Goal: Task Accomplishment & Management: Use online tool/utility

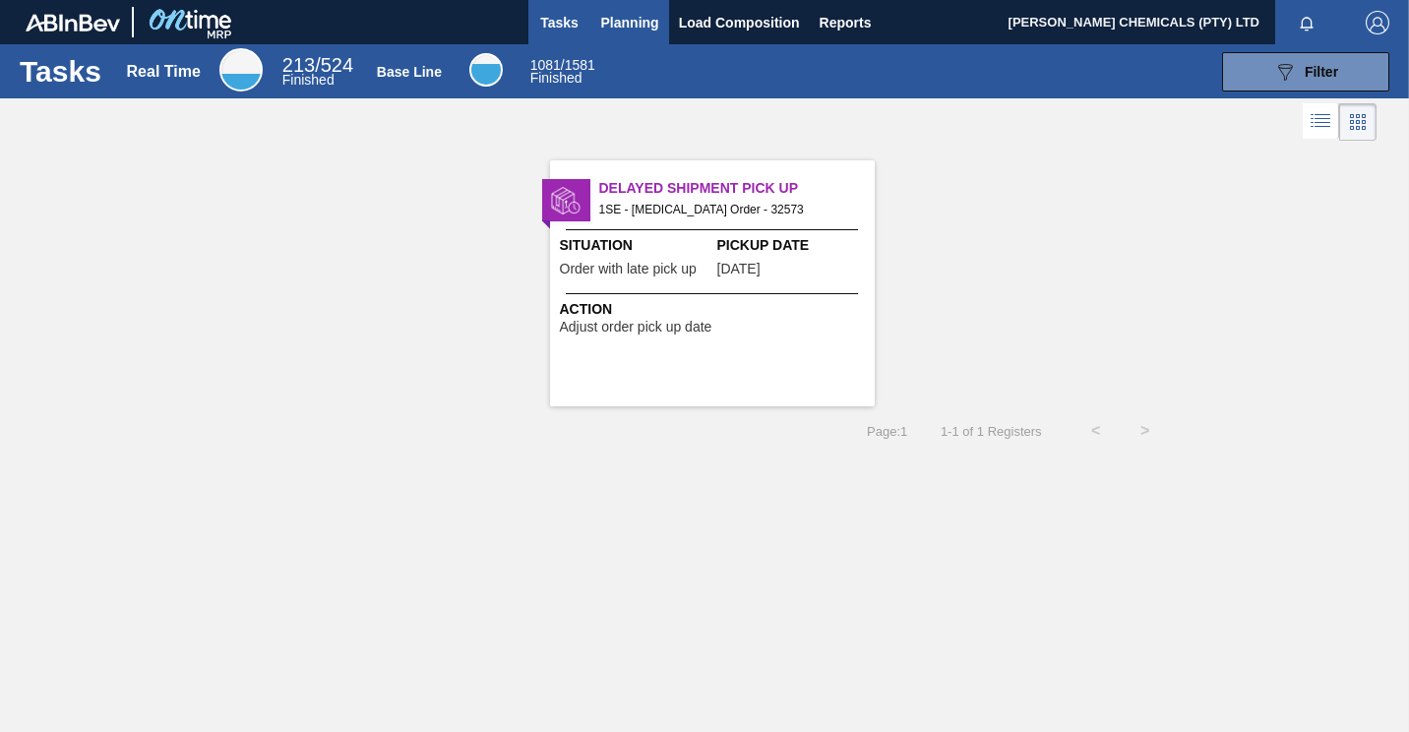
click at [633, 6] on button "Planning" at bounding box center [630, 22] width 78 height 44
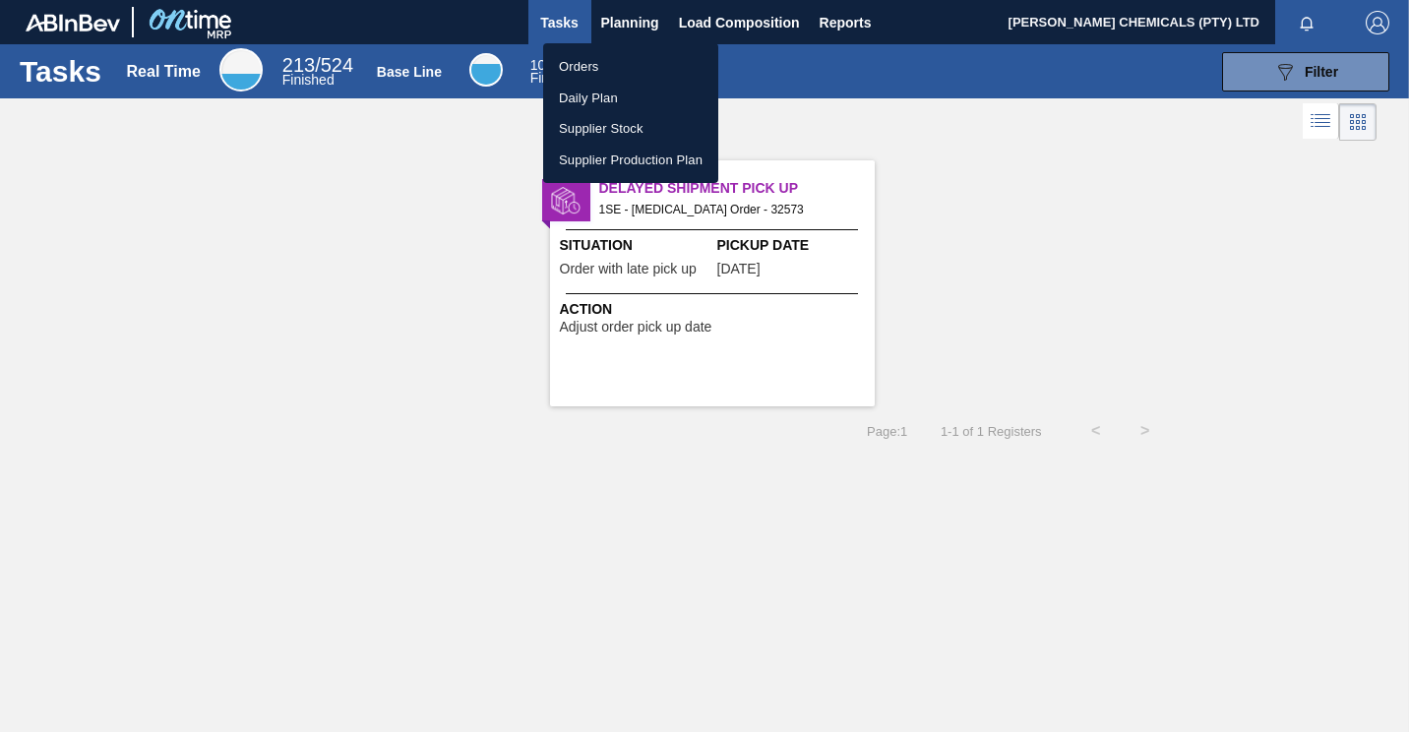
click at [580, 67] on li "Orders" at bounding box center [630, 66] width 175 height 31
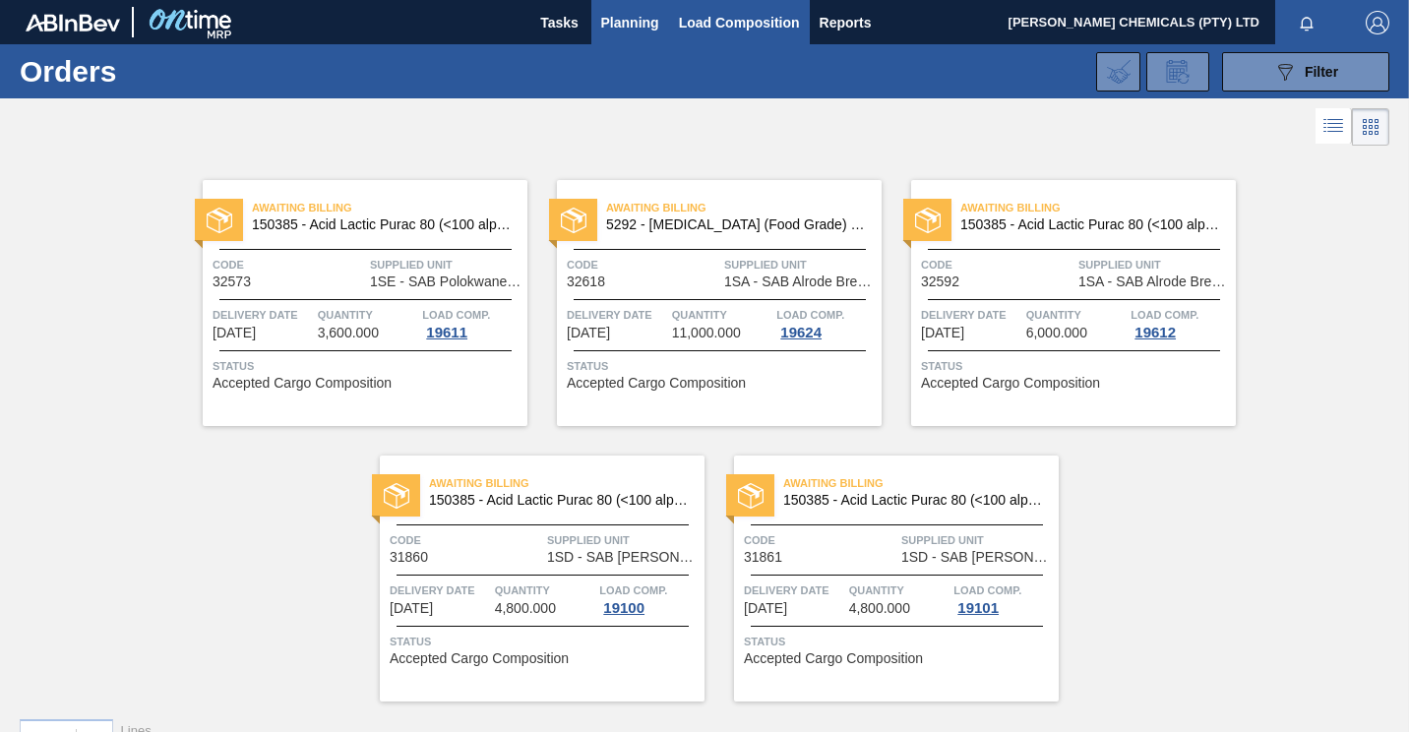
click at [685, 24] on span "Load Composition" at bounding box center [739, 23] width 121 height 24
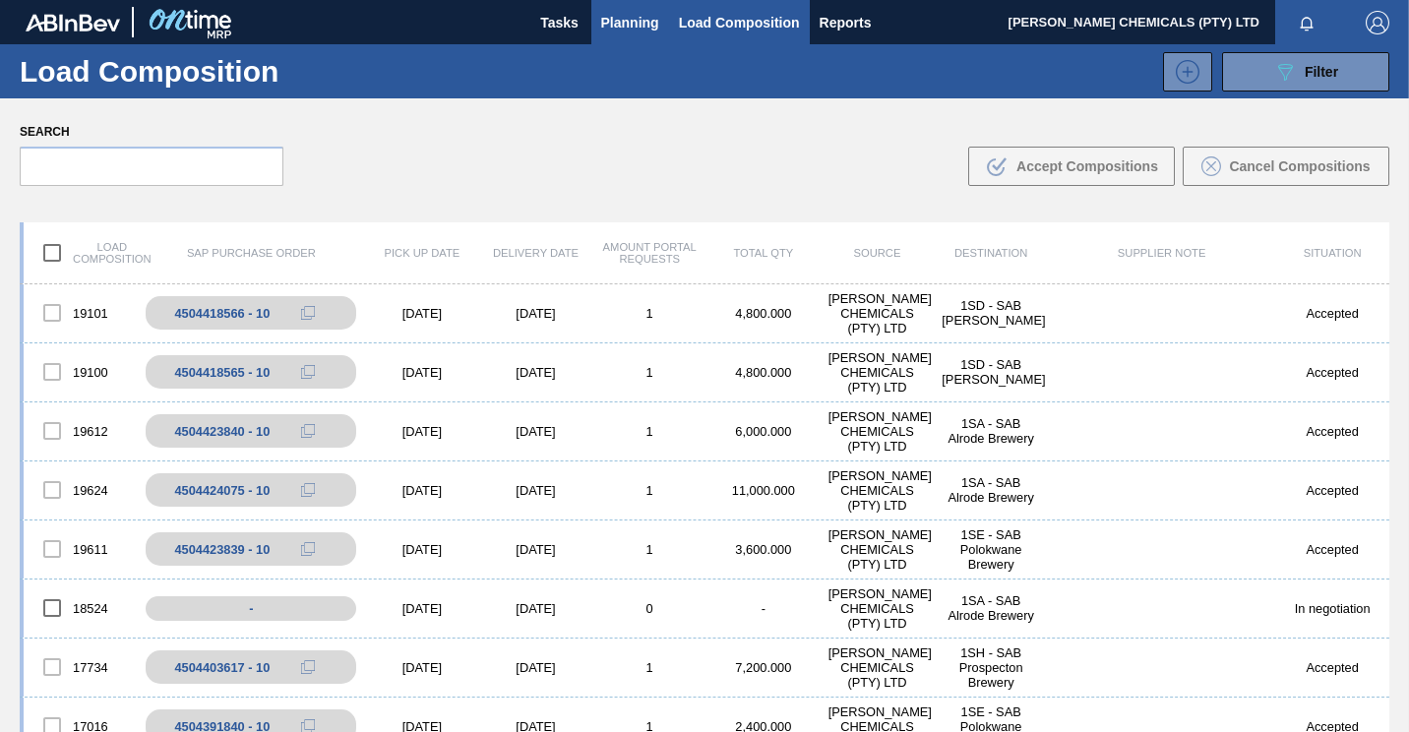
click at [615, 22] on span "Planning" at bounding box center [630, 23] width 58 height 24
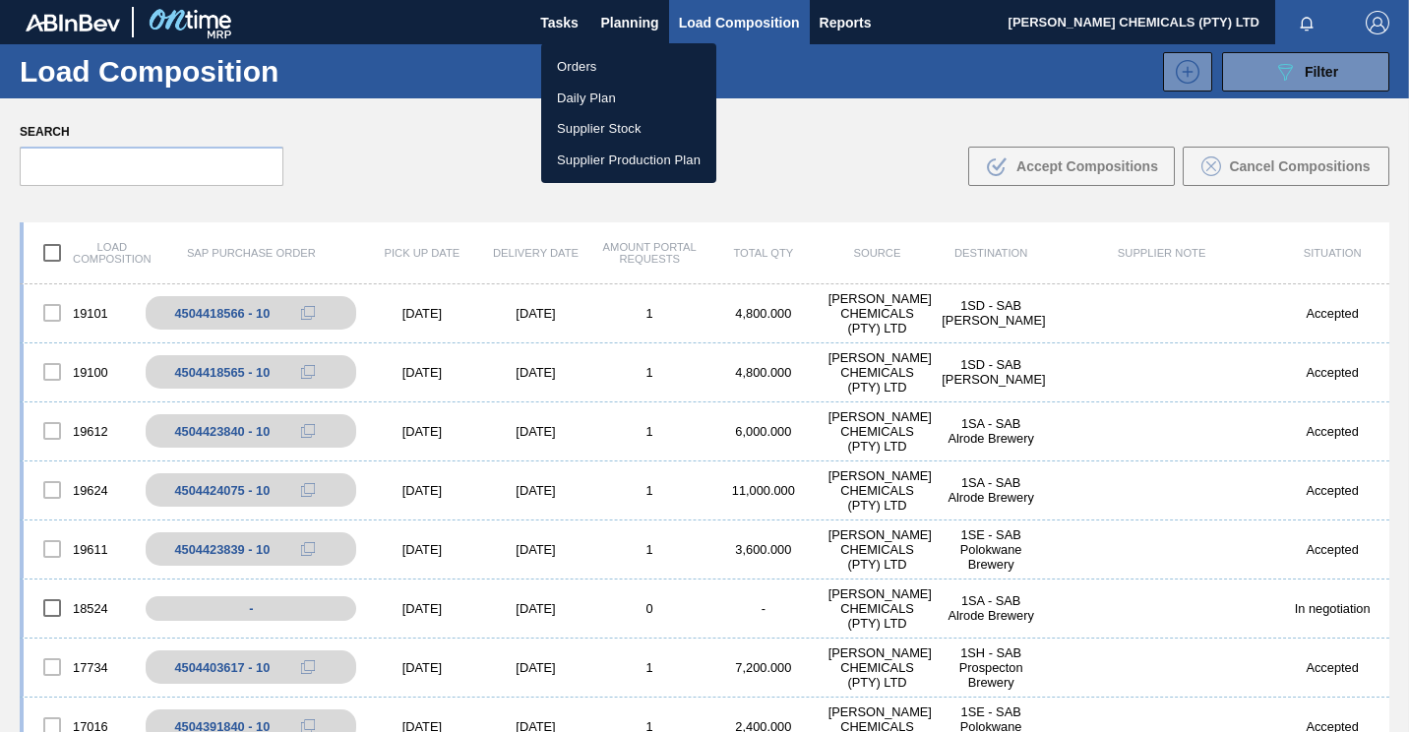
click at [572, 64] on li "Orders" at bounding box center [628, 66] width 175 height 31
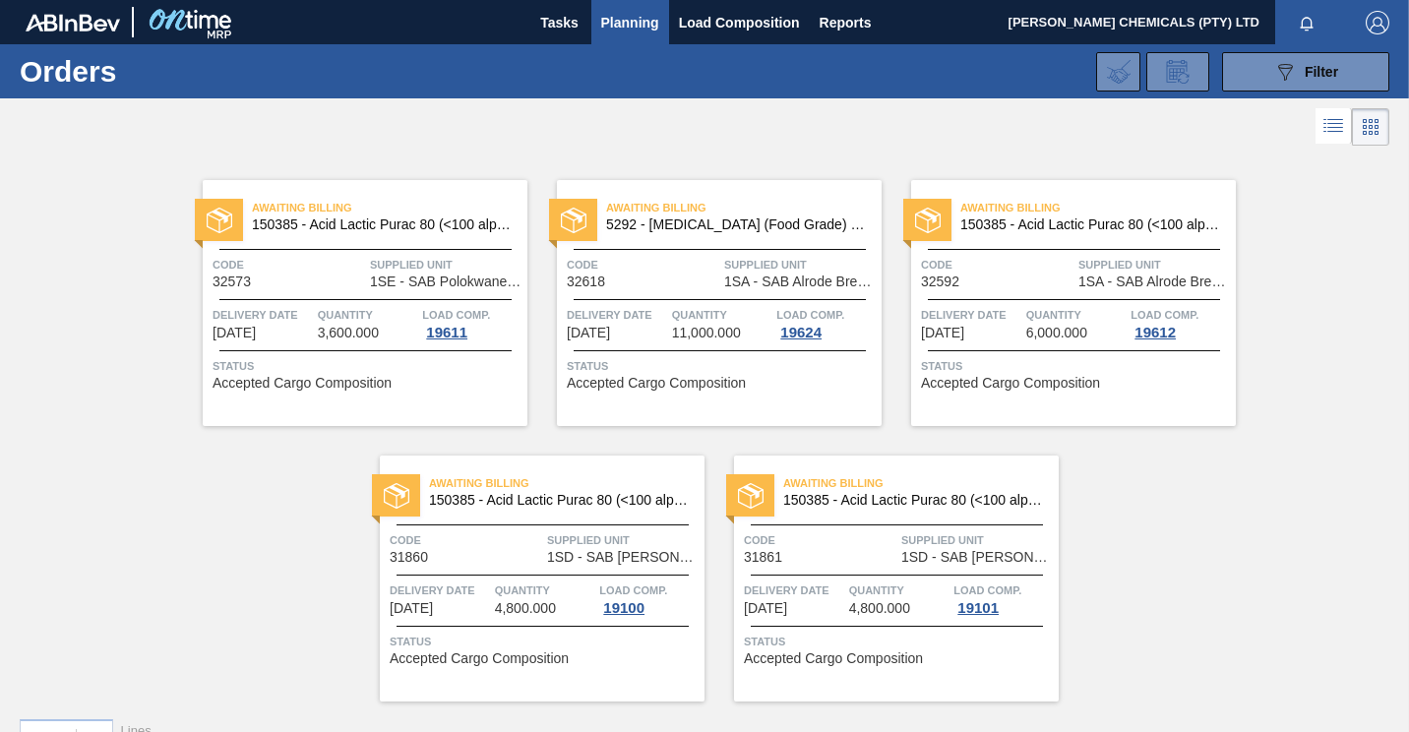
scroll to position [42, 0]
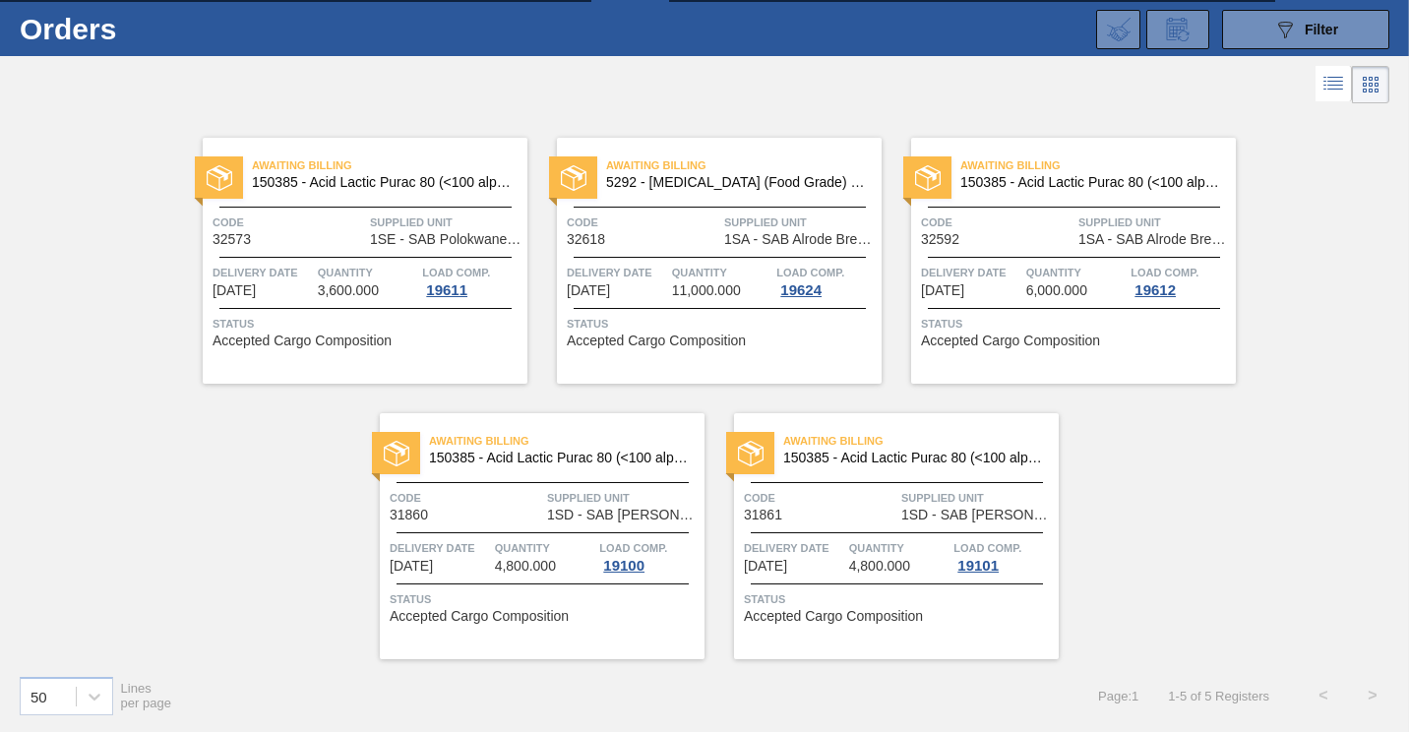
click at [406, 239] on span "1SE - SAB Polokwane Brewery" at bounding box center [446, 239] width 152 height 15
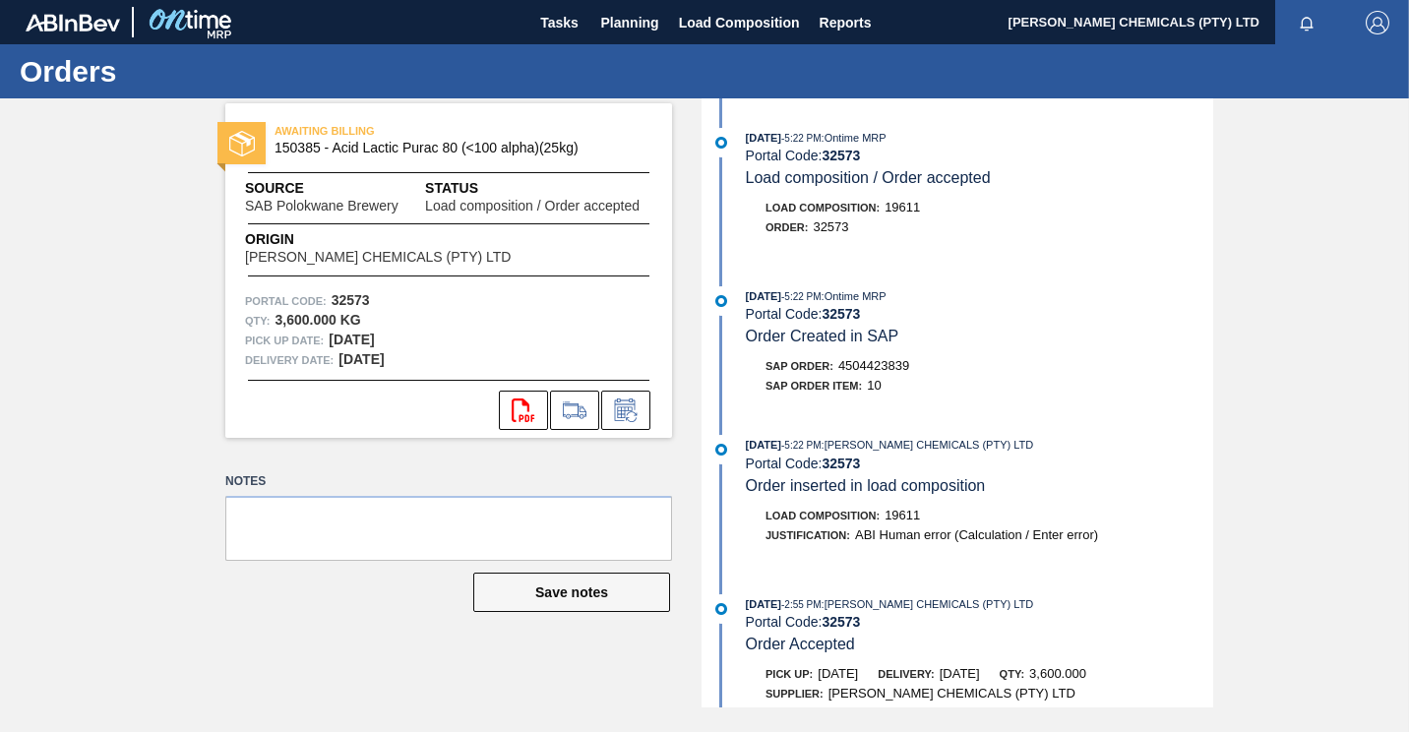
drag, startPoint x: 338, startPoint y: 334, endPoint x: 362, endPoint y: 346, distance: 26.4
click at [339, 333] on strong "[DATE]" at bounding box center [351, 340] width 45 height 16
